Goal: Information Seeking & Learning: Learn about a topic

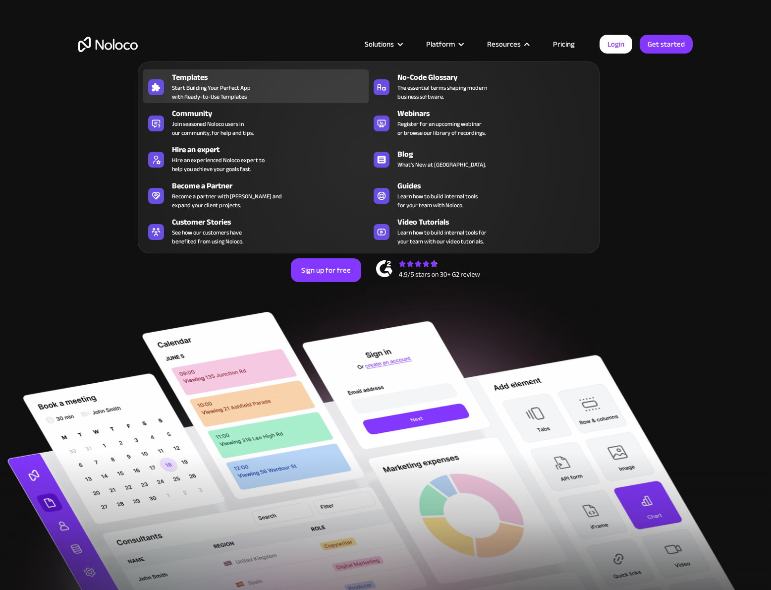
click at [206, 85] on span "Start Building Your Perfect App with Ready-to-Use Templates" at bounding box center [211, 92] width 79 height 18
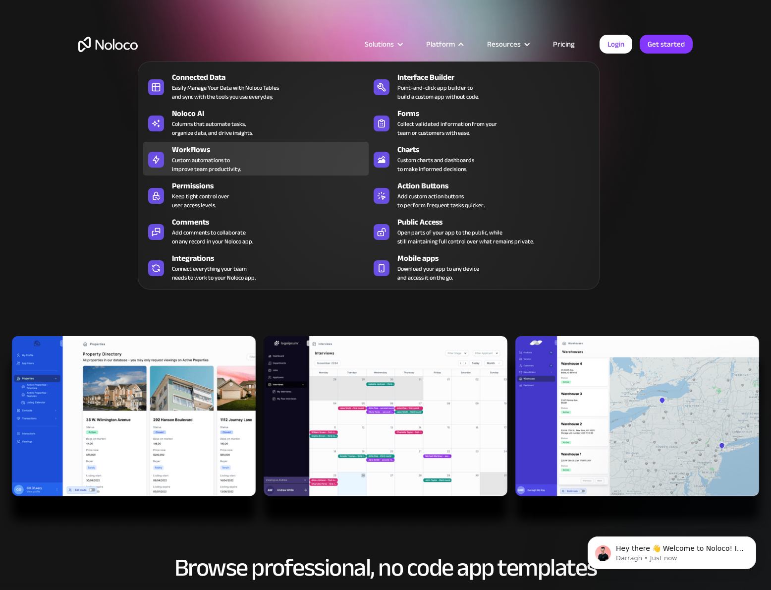
click at [200, 164] on div "Custom automations to improve team productivity." at bounding box center [206, 165] width 69 height 18
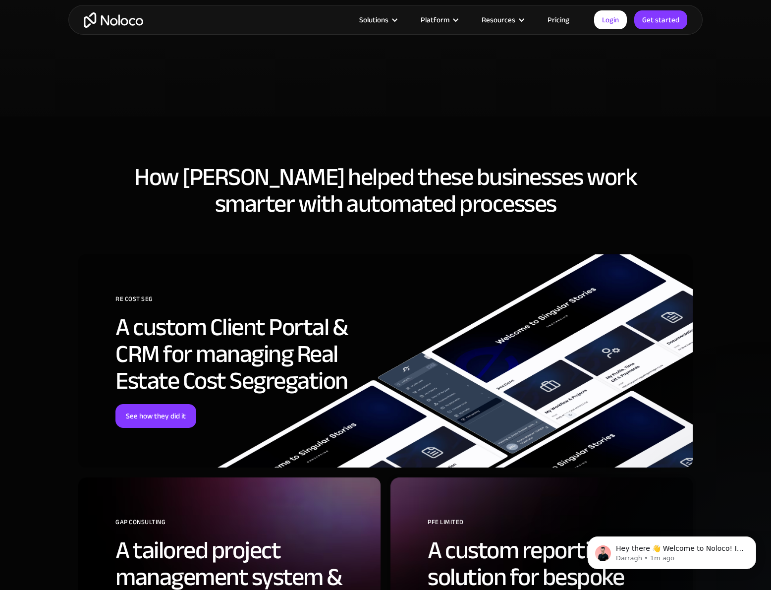
scroll to position [2618, 0]
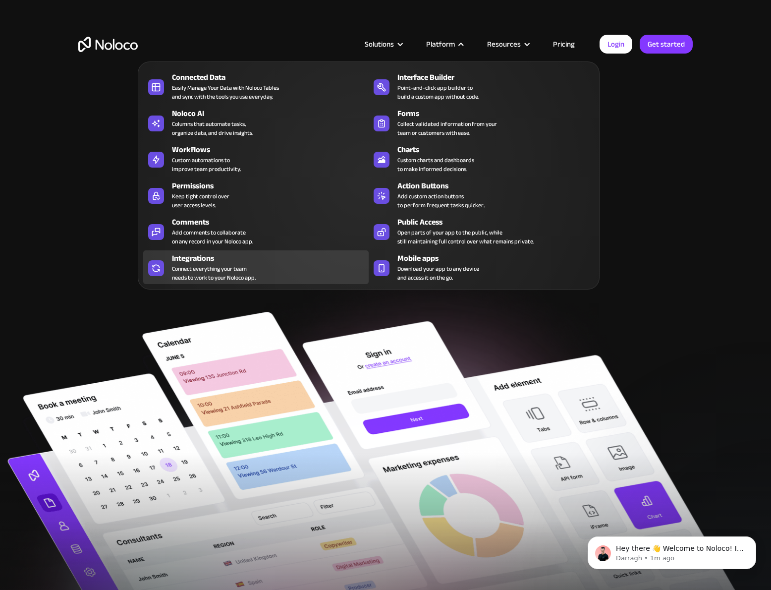
click at [202, 262] on div "Integrations" at bounding box center [272, 258] width 201 height 12
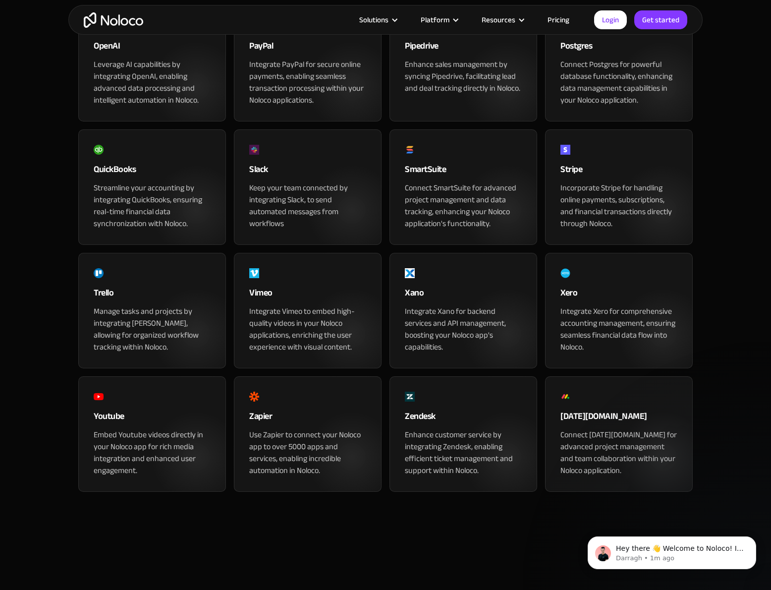
scroll to position [929, 0]
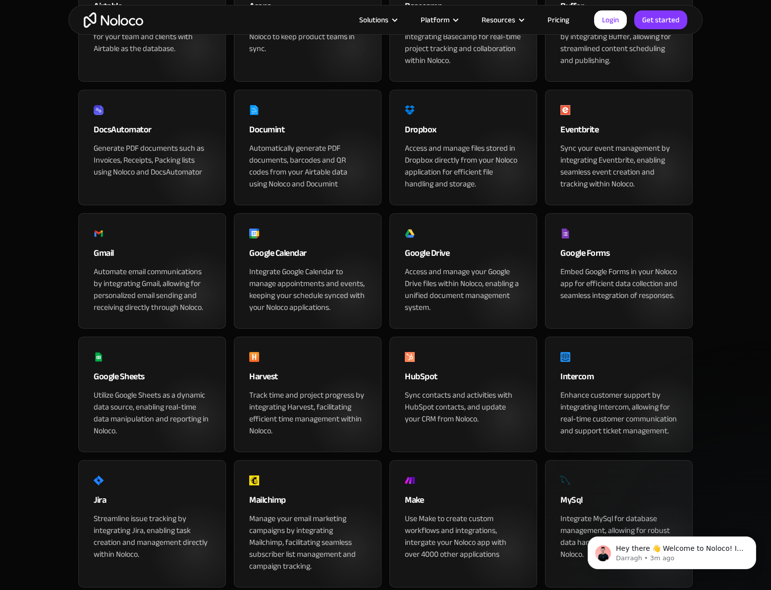
click at [75, 145] on div "App & Tools Integrations Seamlessly Integrate your Apps with Noloco Connect eve…" at bounding box center [385, 423] width 634 height 1374
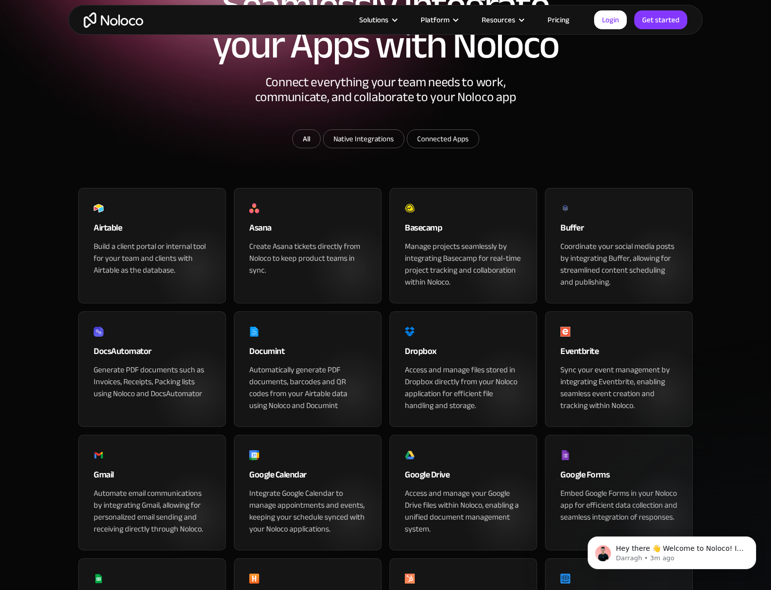
scroll to position [0, 0]
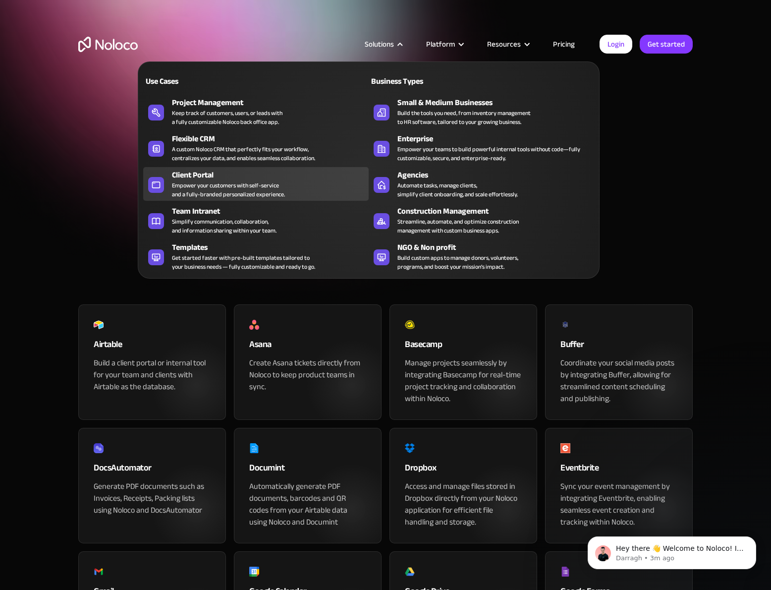
click at [205, 170] on div "Client Portal" at bounding box center [272, 175] width 201 height 12
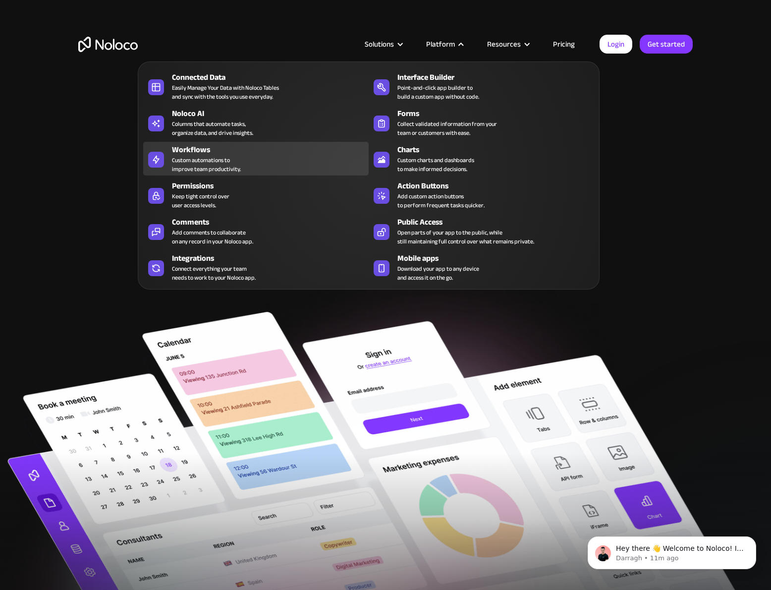
click at [186, 158] on div "Custom automations to improve team productivity." at bounding box center [206, 165] width 69 height 18
